Goal: Task Accomplishment & Management: Manage account settings

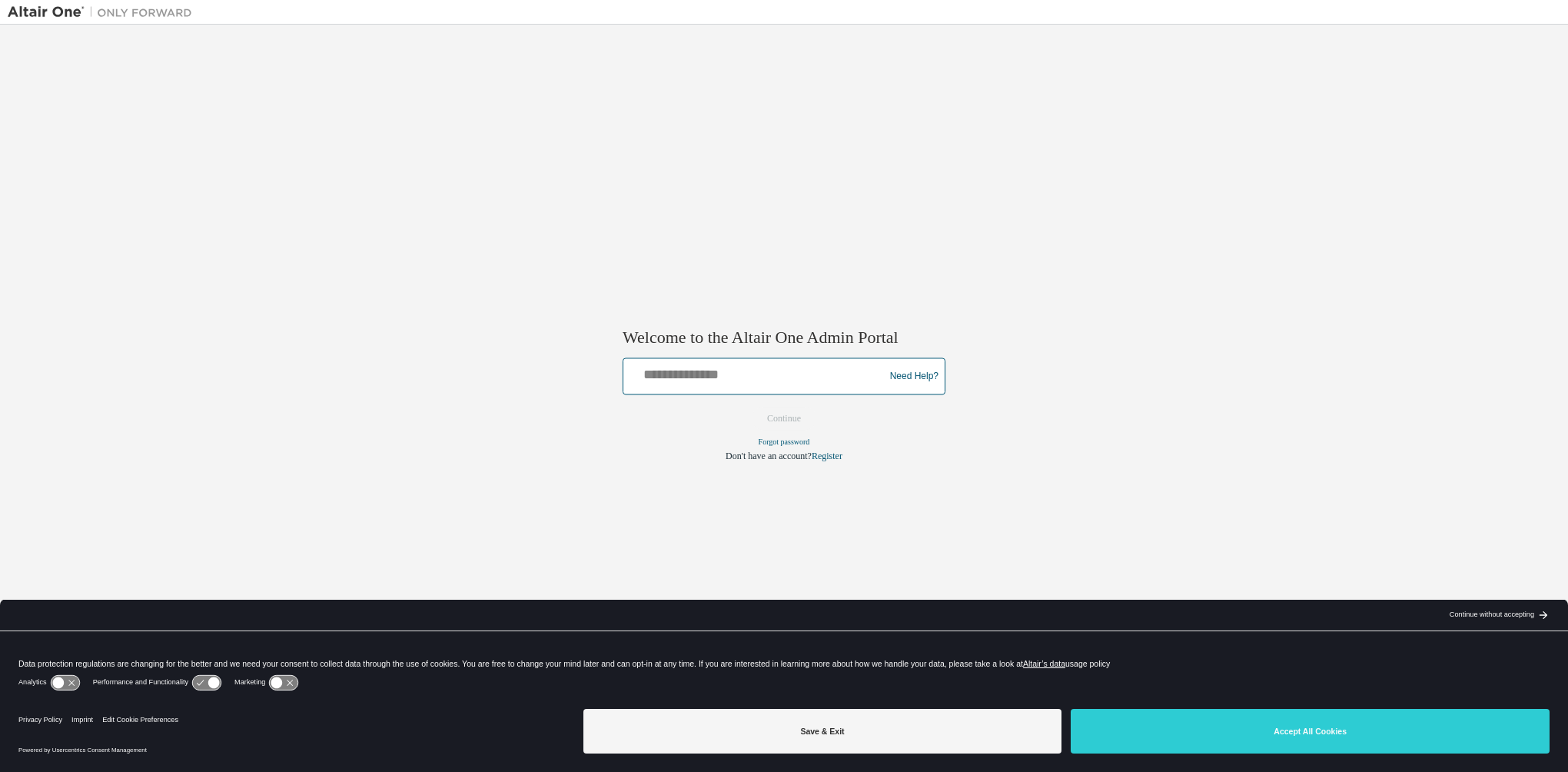
click at [703, 375] on input "text" at bounding box center [756, 373] width 253 height 22
type input "**********"
click at [791, 414] on button "Continue" at bounding box center [784, 418] width 66 height 23
